Goal: Information Seeking & Learning: Learn about a topic

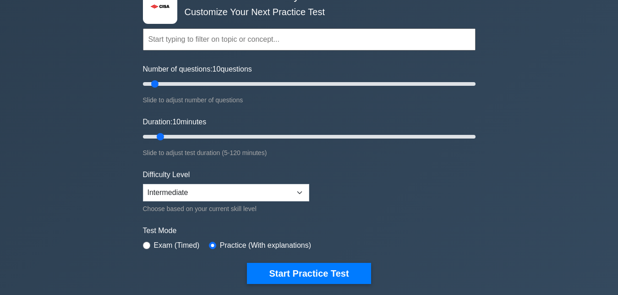
scroll to position [47, 0]
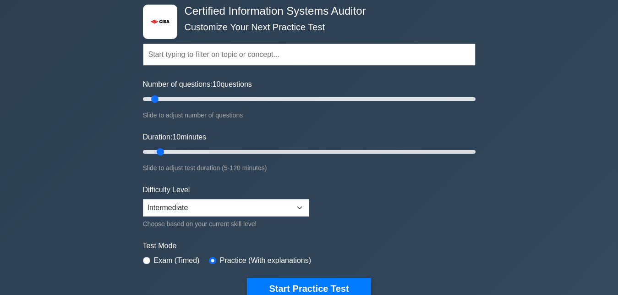
click at [287, 55] on input "text" at bounding box center [309, 55] width 333 height 22
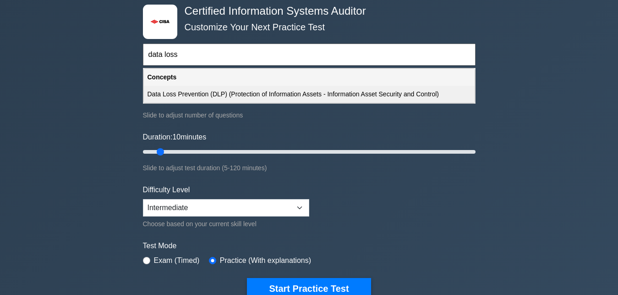
click at [296, 94] on div "Data Loss Prevention (DLP) (Protection of Information Assets - Information Asse…" at bounding box center [309, 94] width 331 height 17
type input "Data Loss Prevention (DLP) (Protection of Information Assets - Information Asse…"
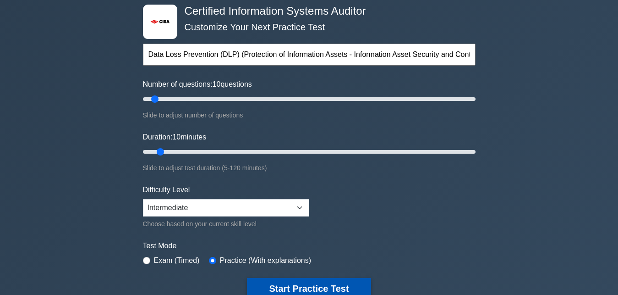
click at [319, 284] on button "Start Practice Test" at bounding box center [309, 288] width 124 height 21
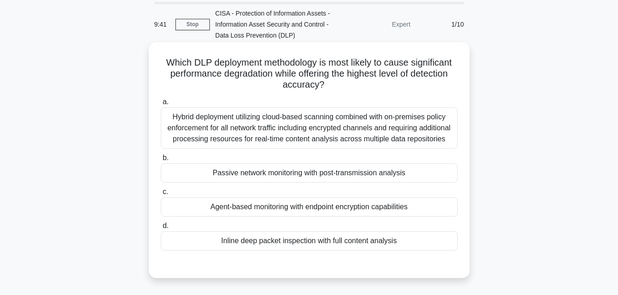
scroll to position [47, 0]
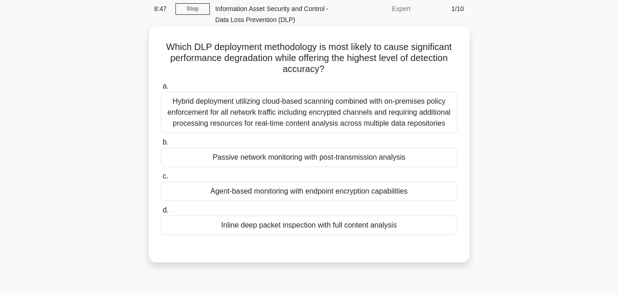
click at [290, 229] on div "Inline deep packet inspection with full content analysis" at bounding box center [309, 224] width 297 height 19
click at [161, 213] on input "d. Inline deep packet inspection with full content analysis" at bounding box center [161, 210] width 0 height 6
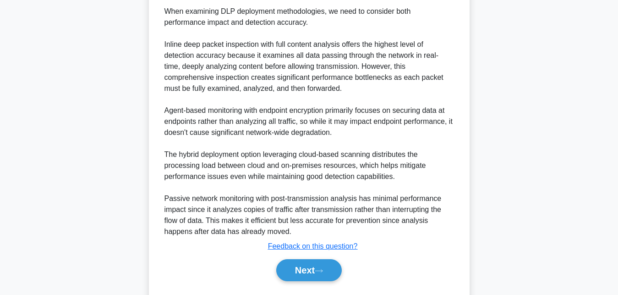
scroll to position [327, 0]
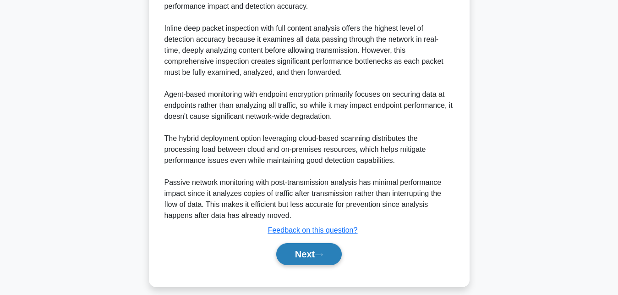
click at [331, 254] on button "Next" at bounding box center [309, 254] width 66 height 22
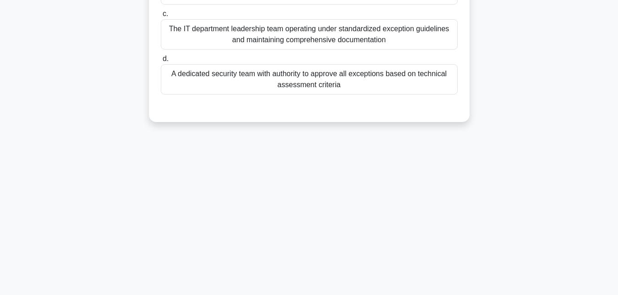
scroll to position [60, 0]
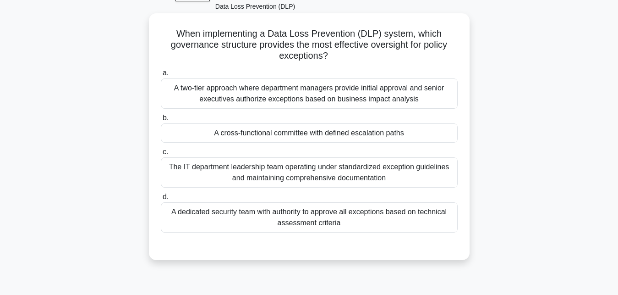
click at [275, 135] on div "A cross-functional committee with defined escalation paths" at bounding box center [309, 132] width 297 height 19
click at [161, 121] on input "b. A cross-functional committee with defined escalation paths" at bounding box center [161, 118] width 0 height 6
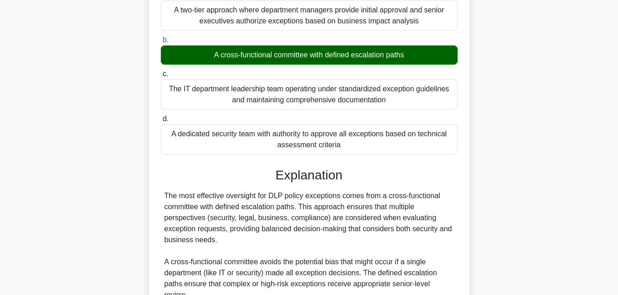
scroll to position [154, 0]
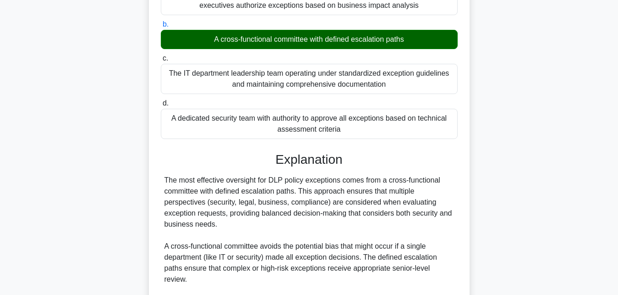
click at [277, 43] on div "A cross-functional committee with defined escalation paths" at bounding box center [309, 39] width 297 height 19
click at [161, 28] on input "b. A cross-functional committee with defined escalation paths" at bounding box center [161, 25] width 0 height 6
drag, startPoint x: 386, startPoint y: 182, endPoint x: 199, endPoint y: 193, distance: 187.3
click at [199, 193] on div "The most effective oversight for DLP policy exceptions comes from a cross-funct…" at bounding box center [310, 296] width 290 height 242
copy div "cross-functional committee"
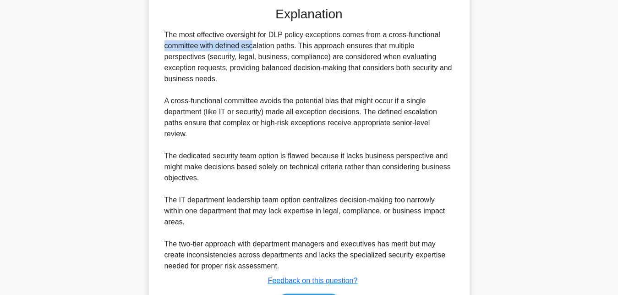
scroll to position [341, 0]
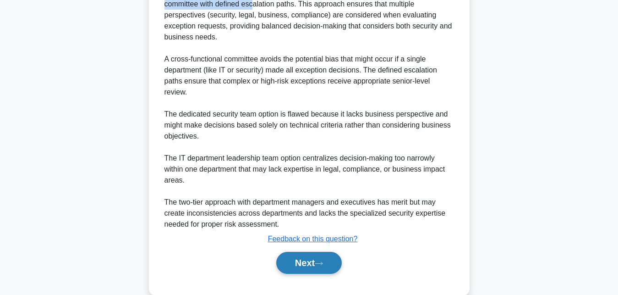
click at [307, 262] on button "Next" at bounding box center [309, 263] width 66 height 22
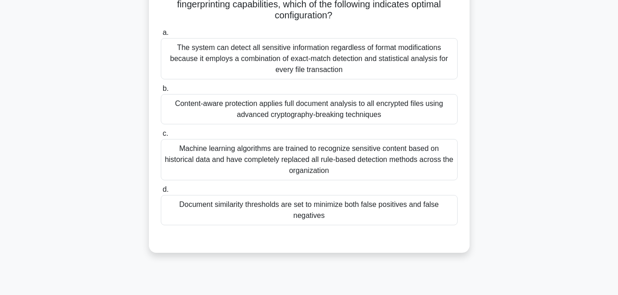
scroll to position [60, 0]
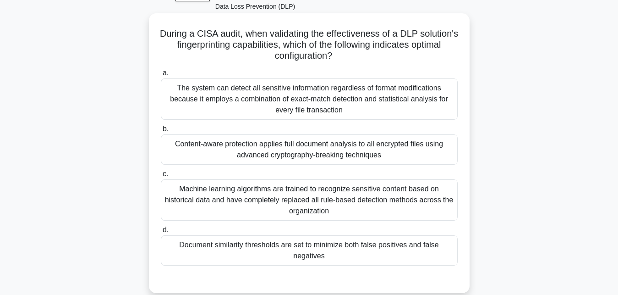
click at [297, 254] on div "Document similarity thresholds are set to minimize both false positives and fal…" at bounding box center [309, 250] width 297 height 30
click at [161, 233] on input "d. Document similarity thresholds are set to minimize both false positives and …" at bounding box center [161, 230] width 0 height 6
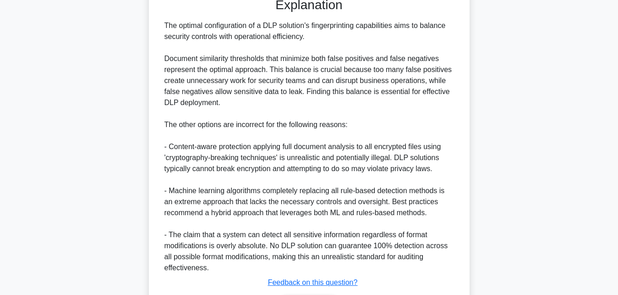
scroll to position [387, 0]
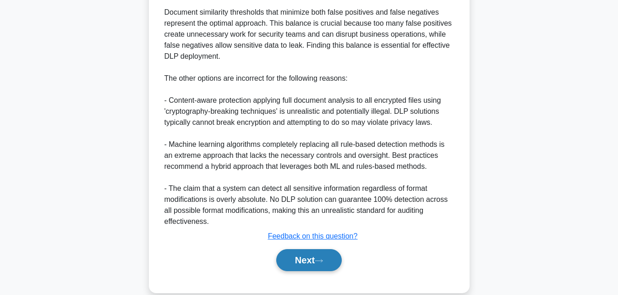
click at [328, 263] on button "Next" at bounding box center [309, 260] width 66 height 22
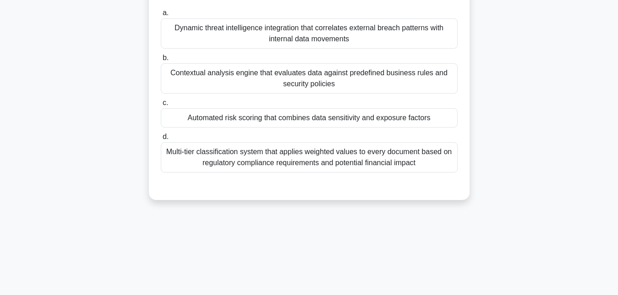
scroll to position [60, 0]
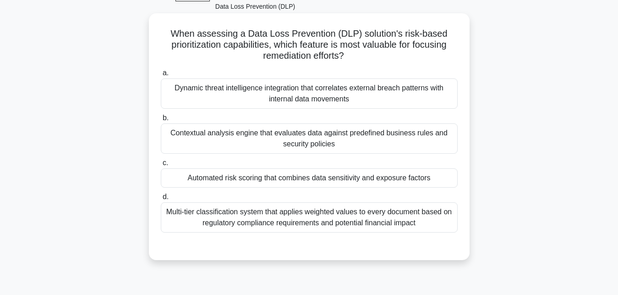
click at [274, 177] on div "Automated risk scoring that combines data sensitivity and exposure factors" at bounding box center [309, 177] width 297 height 19
click at [161, 166] on input "c. Automated risk scoring that combines data sensitivity and exposure factors" at bounding box center [161, 163] width 0 height 6
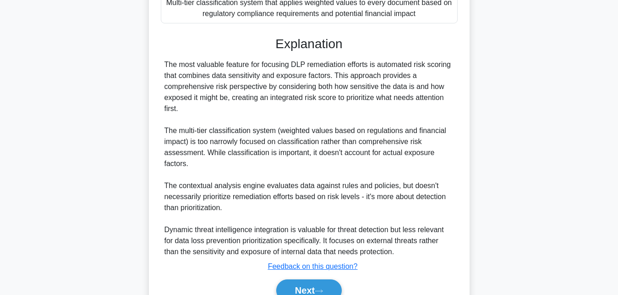
scroll to position [315, 0]
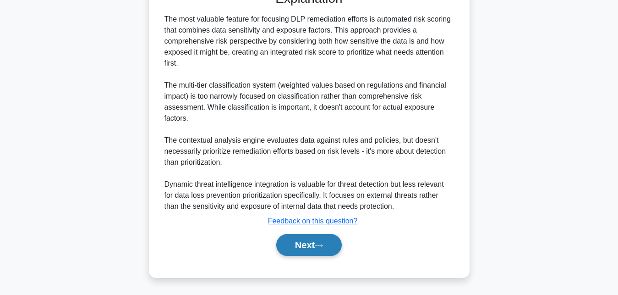
click at [323, 248] on icon at bounding box center [319, 245] width 8 height 5
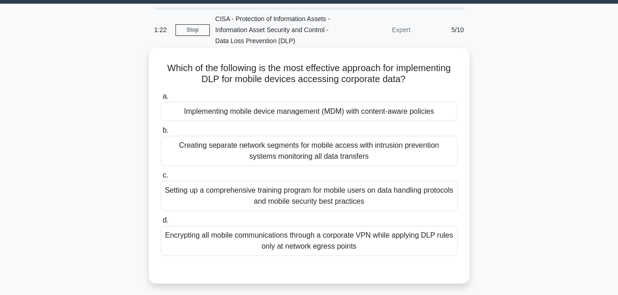
scroll to position [47, 0]
